Goal: Task Accomplishment & Management: Complete application form

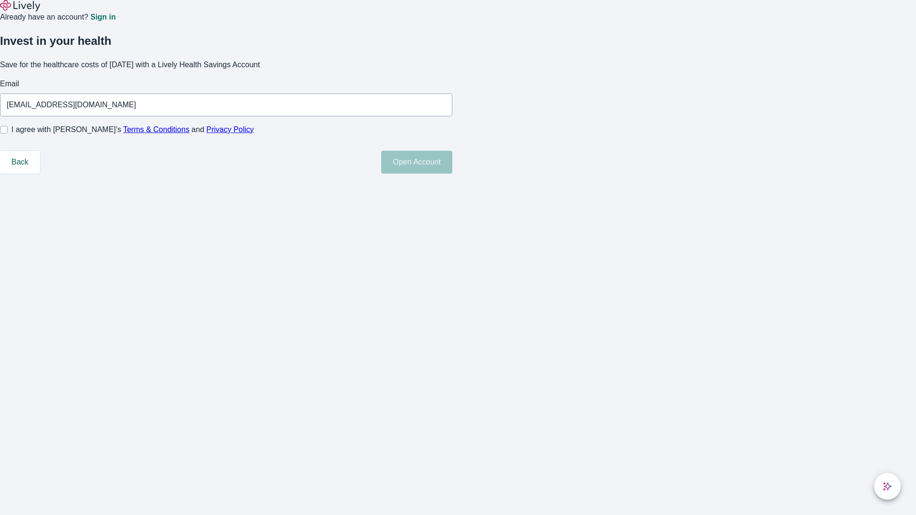
click at [8, 134] on input "I agree with Lively’s Terms & Conditions and Privacy Policy" at bounding box center [4, 130] width 8 height 8
checkbox input "true"
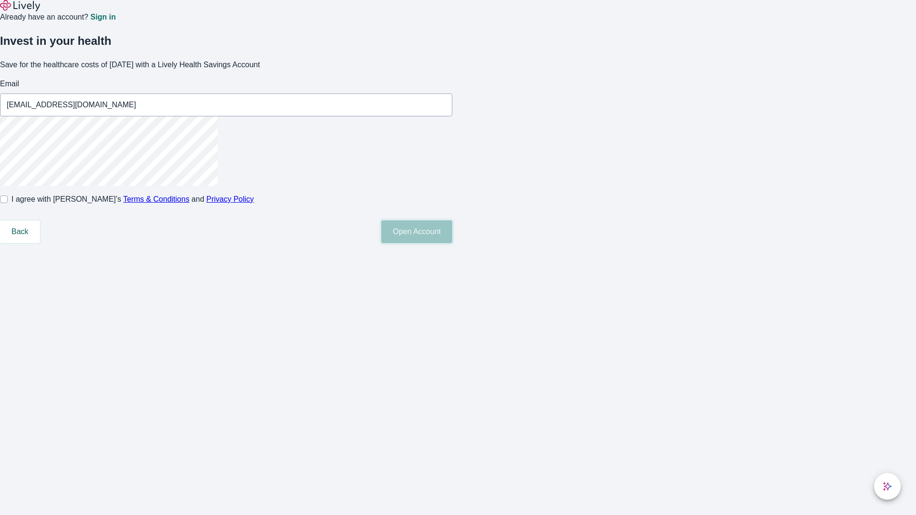
click at [452, 243] on button "Open Account" at bounding box center [416, 231] width 71 height 23
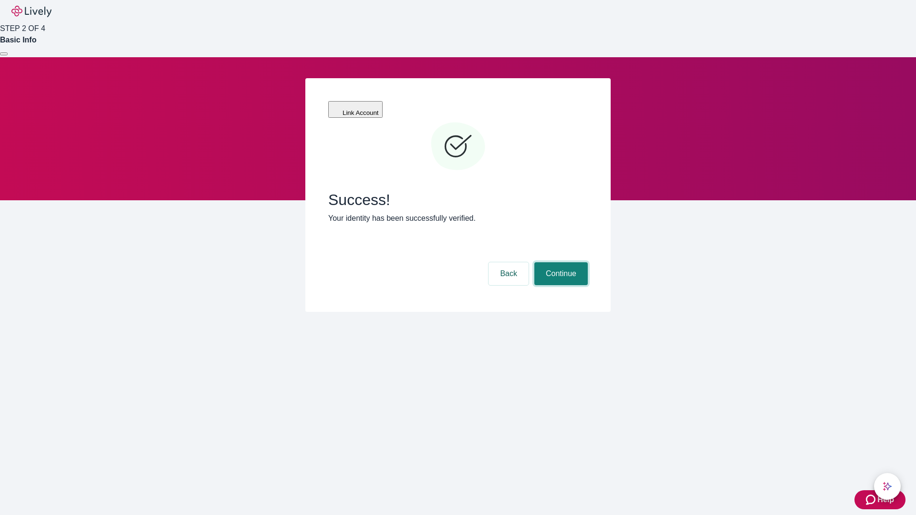
click at [560, 262] on button "Continue" at bounding box center [560, 273] width 53 height 23
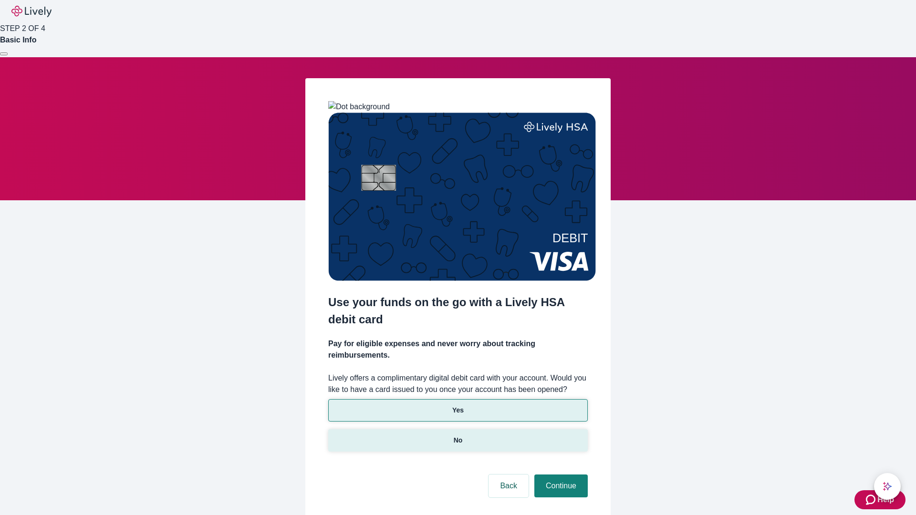
click at [457, 436] on p "No" at bounding box center [458, 441] width 9 height 10
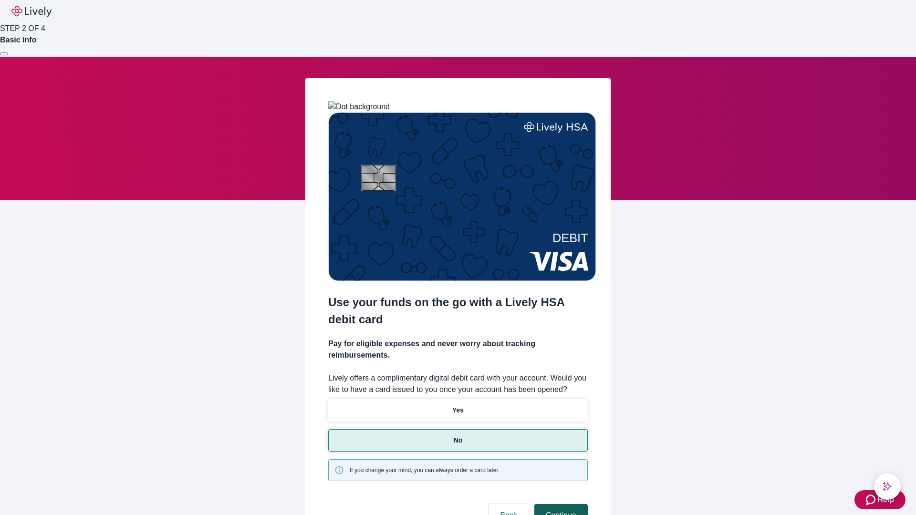
click at [560, 504] on button "Continue" at bounding box center [560, 515] width 53 height 23
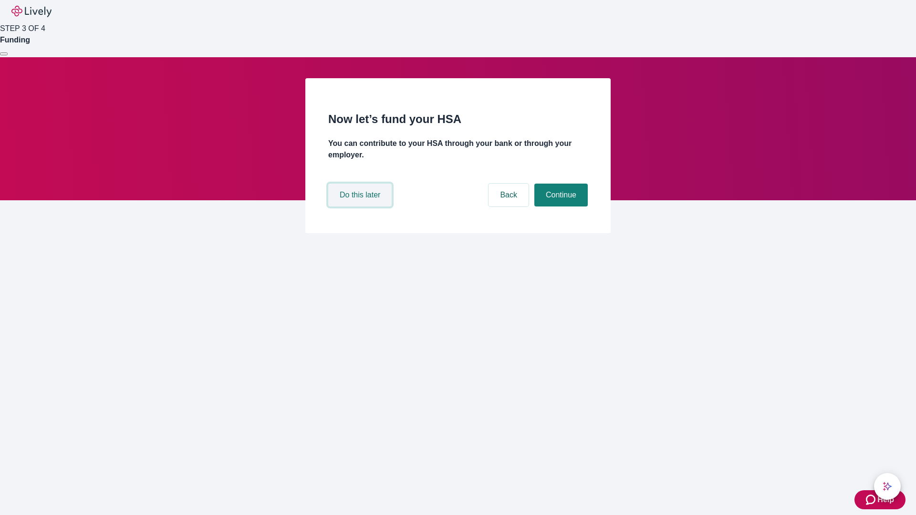
click at [361, 207] on button "Do this later" at bounding box center [359, 195] width 63 height 23
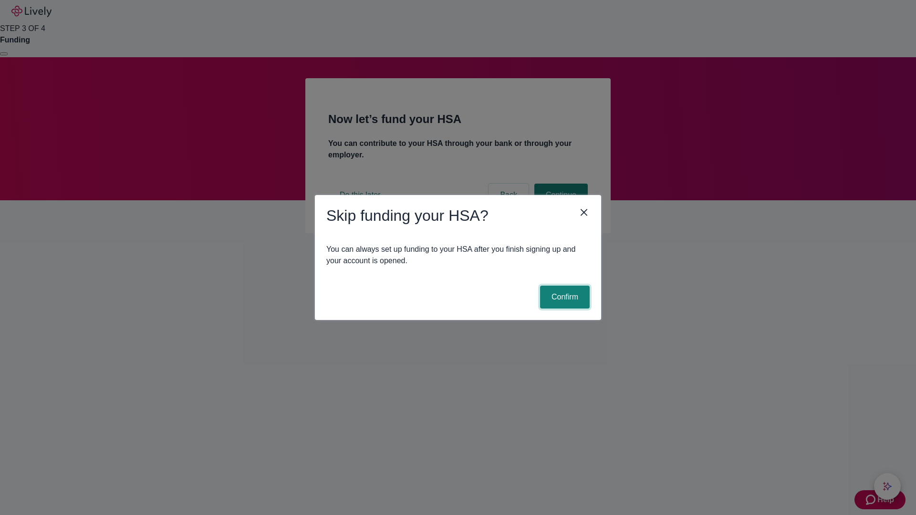
click at [563, 297] on button "Confirm" at bounding box center [565, 297] width 50 height 23
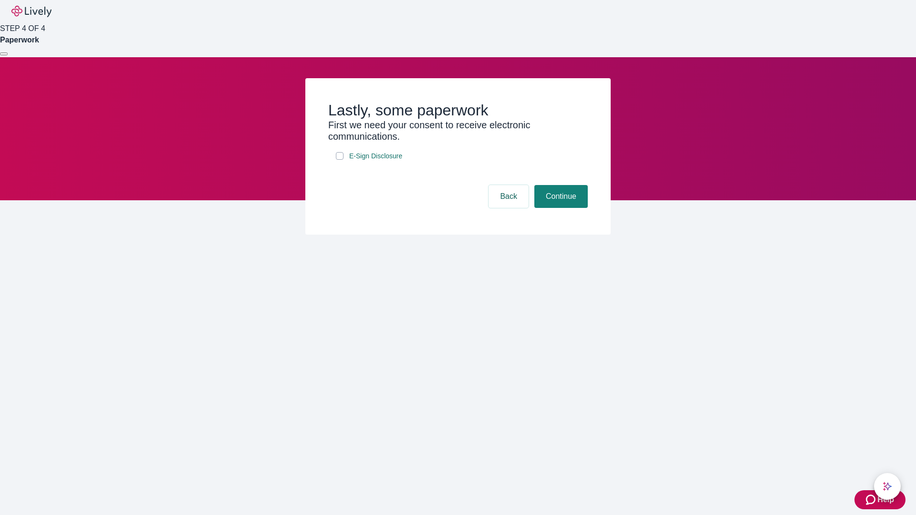
click at [340, 160] on input "E-Sign Disclosure" at bounding box center [340, 156] width 8 height 8
checkbox input "true"
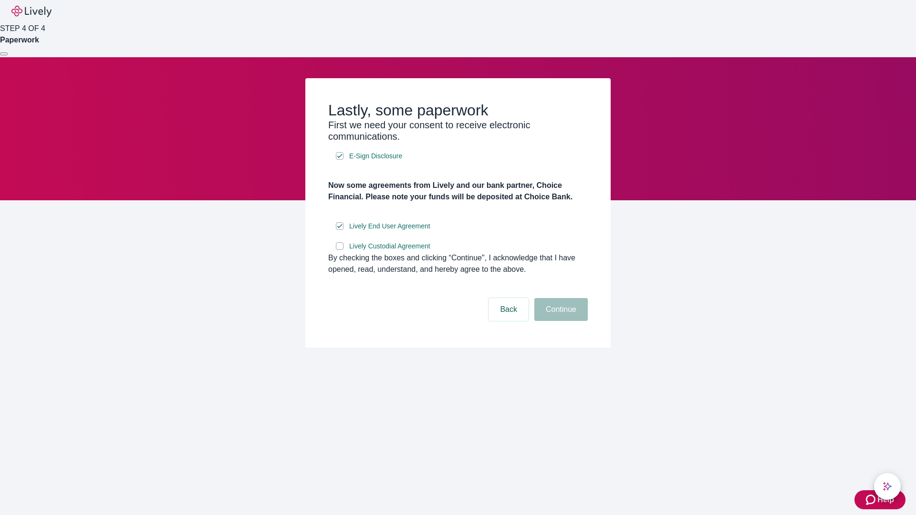
click at [340, 250] on input "Lively Custodial Agreement" at bounding box center [340, 246] width 8 height 8
checkbox input "true"
click at [560, 321] on button "Continue" at bounding box center [560, 309] width 53 height 23
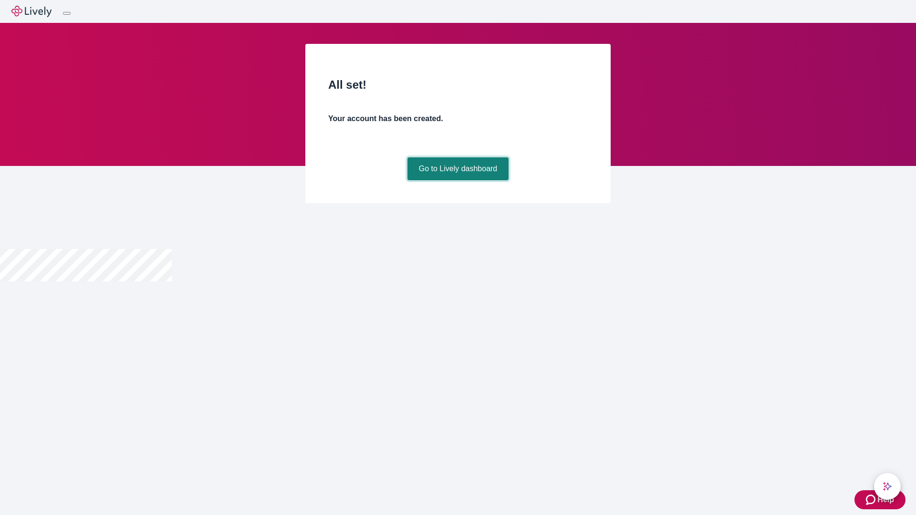
click at [457, 180] on link "Go to Lively dashboard" at bounding box center [458, 168] width 102 height 23
